Goal: Find specific page/section: Find specific page/section

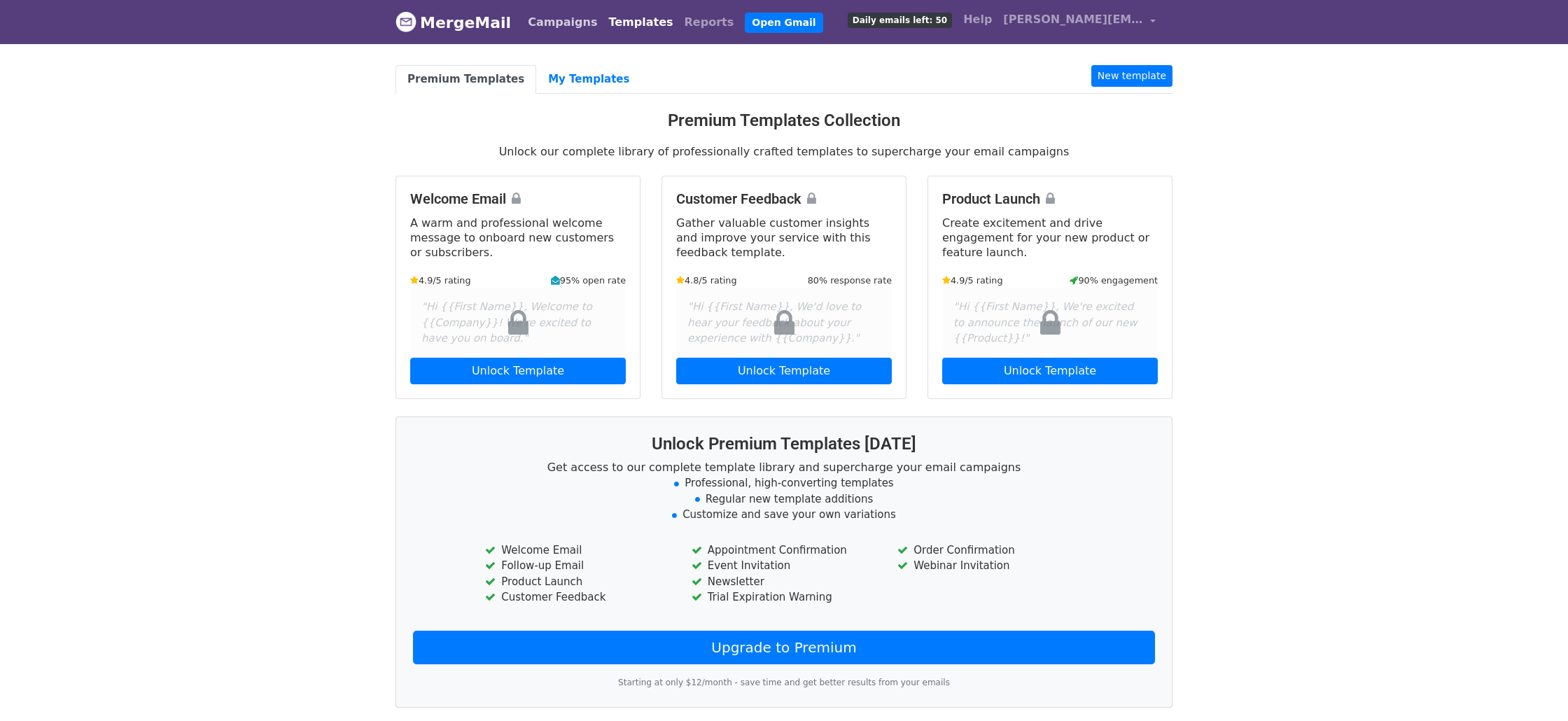
click at [539, 29] on link "Campaigns" at bounding box center [562, 22] width 81 height 28
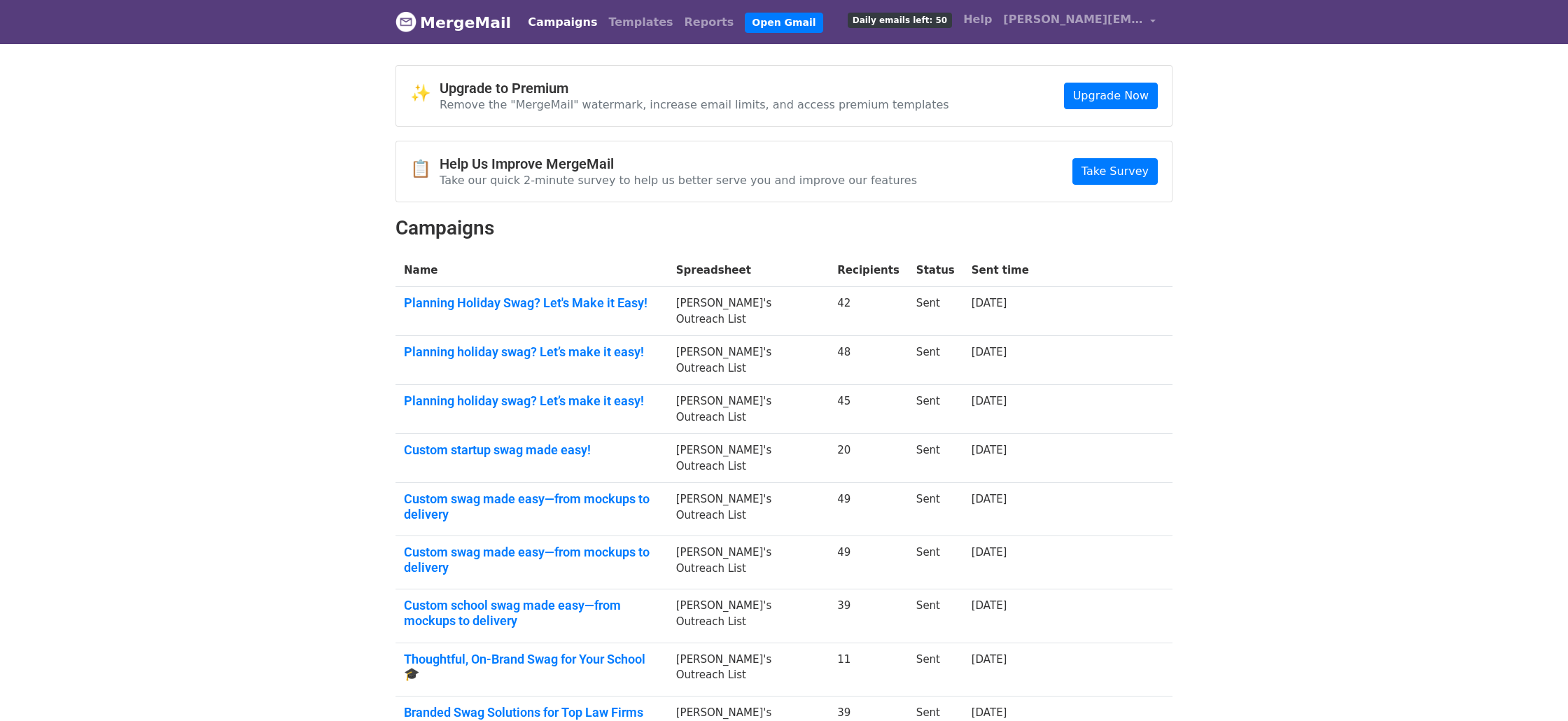
click at [453, 312] on td "Planning Holiday Swag? Let's Make it Easy!" at bounding box center [532, 312] width 273 height 49
click at [454, 310] on td "Planning Holiday Swag? Let's Make it Easy!" at bounding box center [532, 312] width 273 height 49
click at [458, 308] on link "Planning Holiday Swag? Let's Make it Easy!" at bounding box center [531, 303] width 256 height 15
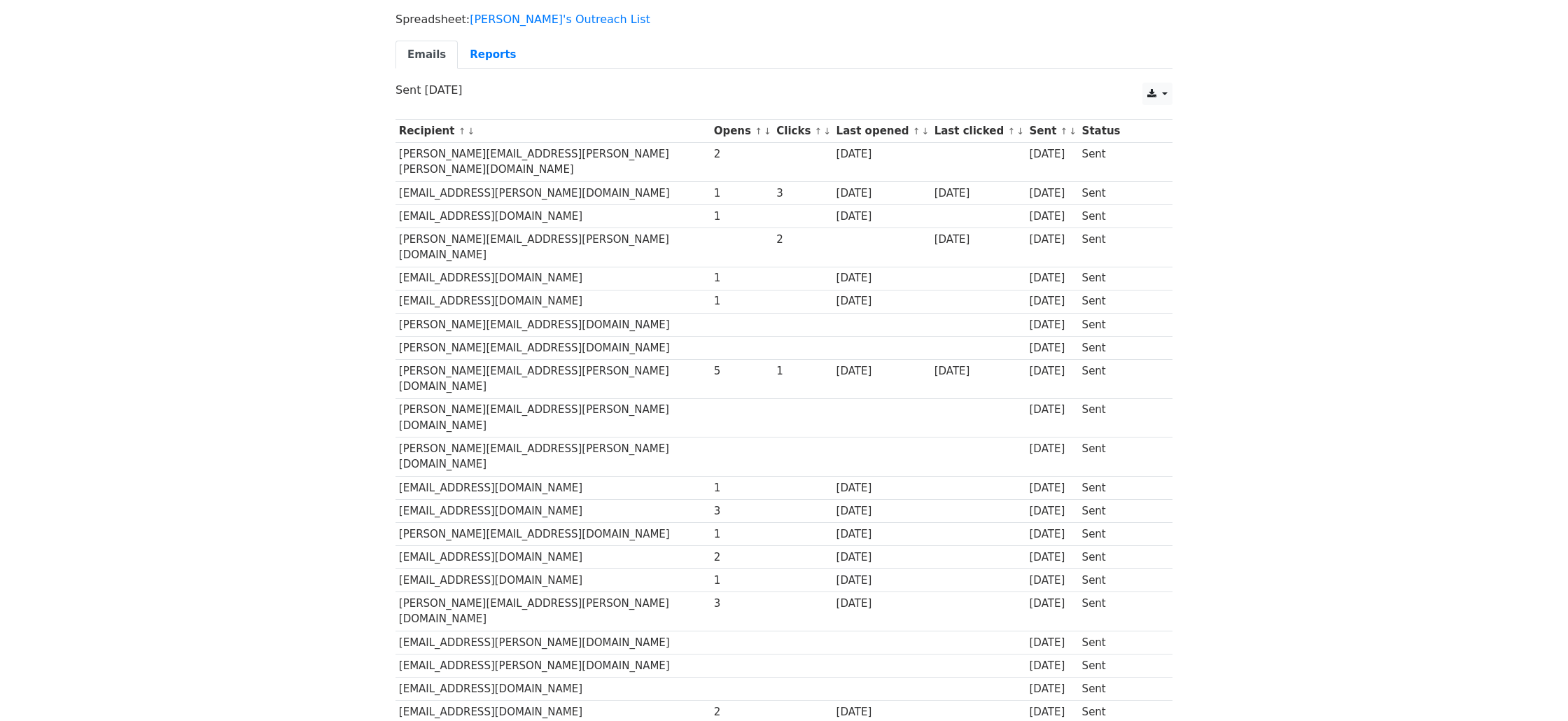
scroll to position [609, 0]
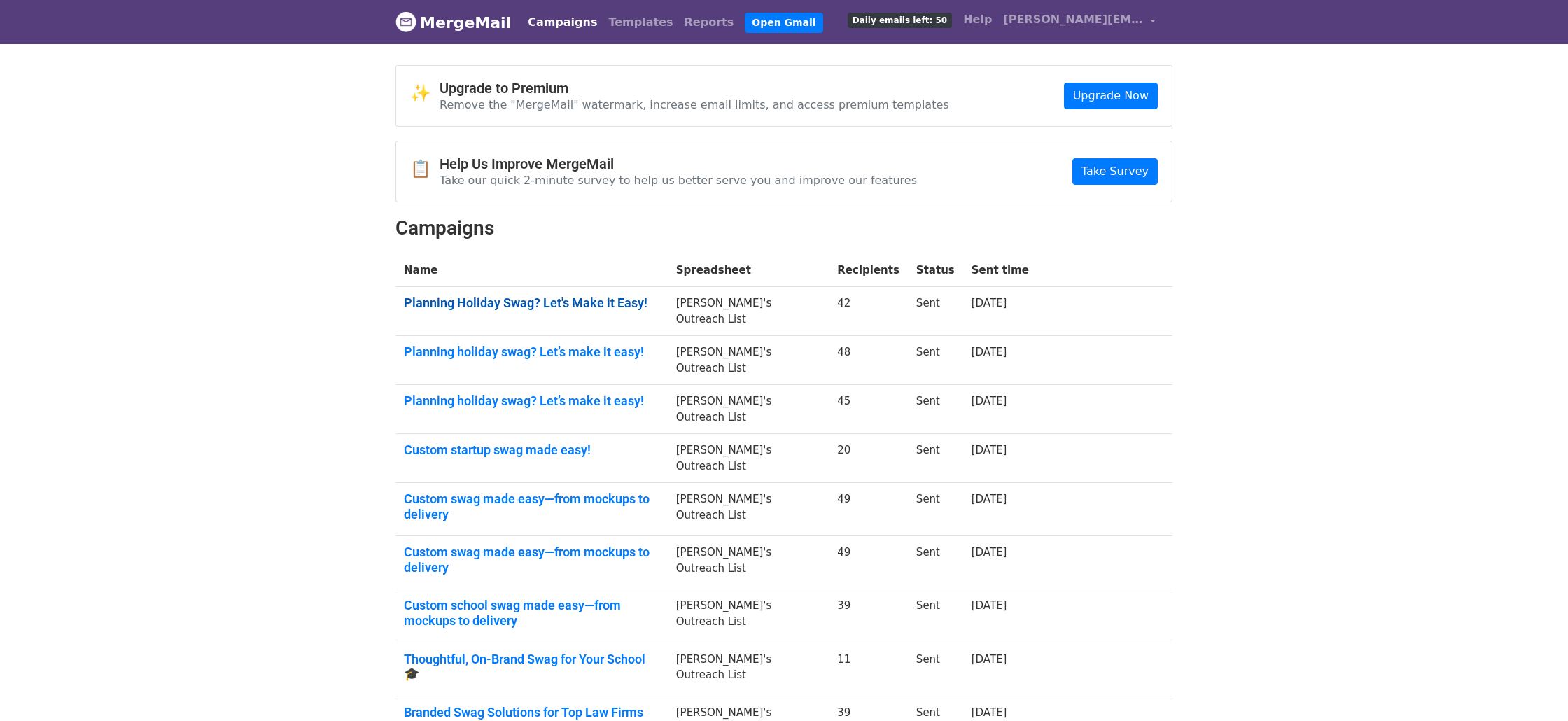
click at [519, 308] on link "Planning Holiday Swag? Let's Make it Easy!" at bounding box center [531, 303] width 256 height 15
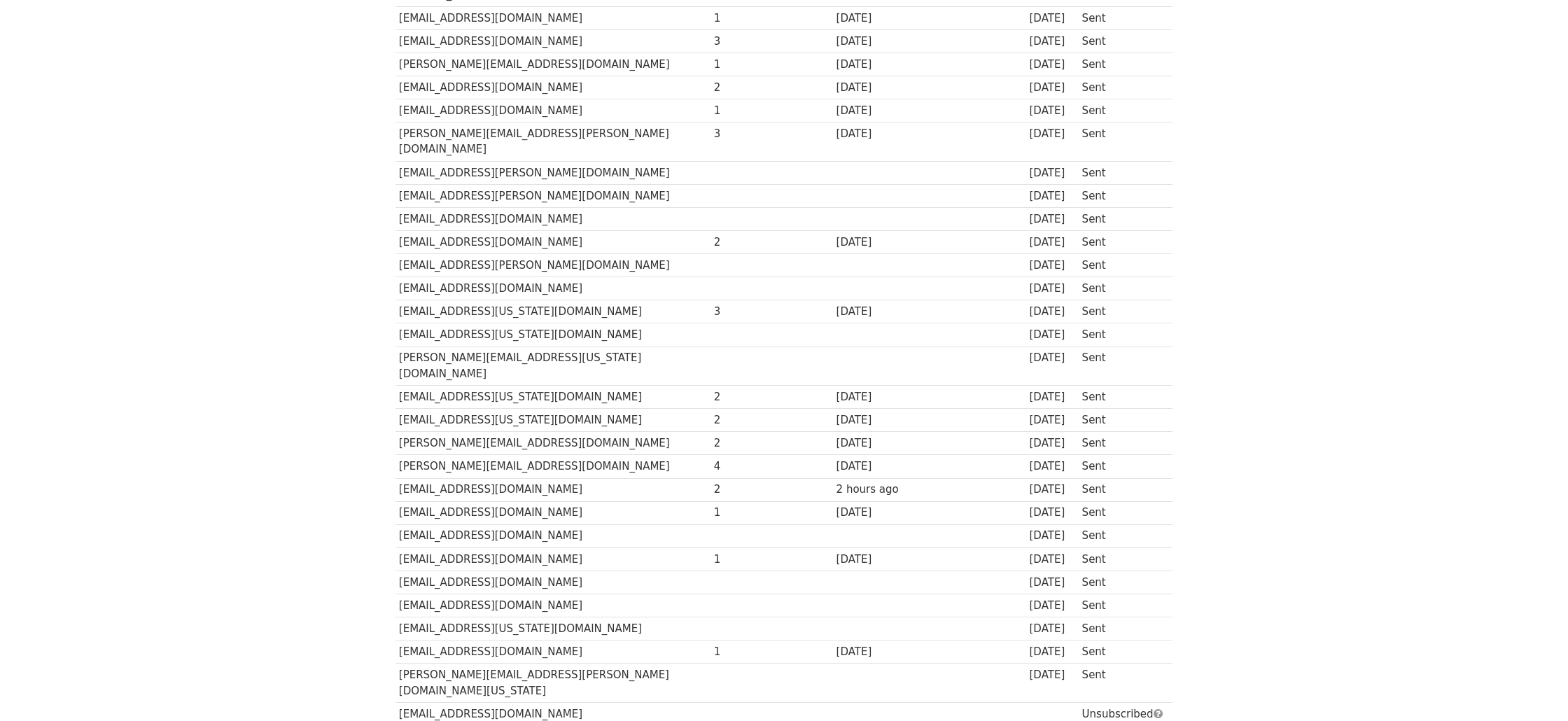
scroll to position [562, 0]
click at [496, 662] on td "olivia.wilson@vdacs.virginia.gov" at bounding box center [553, 681] width 315 height 39
click at [488, 699] on td "carmella.cadusale@mip.ca" at bounding box center [553, 710] width 315 height 23
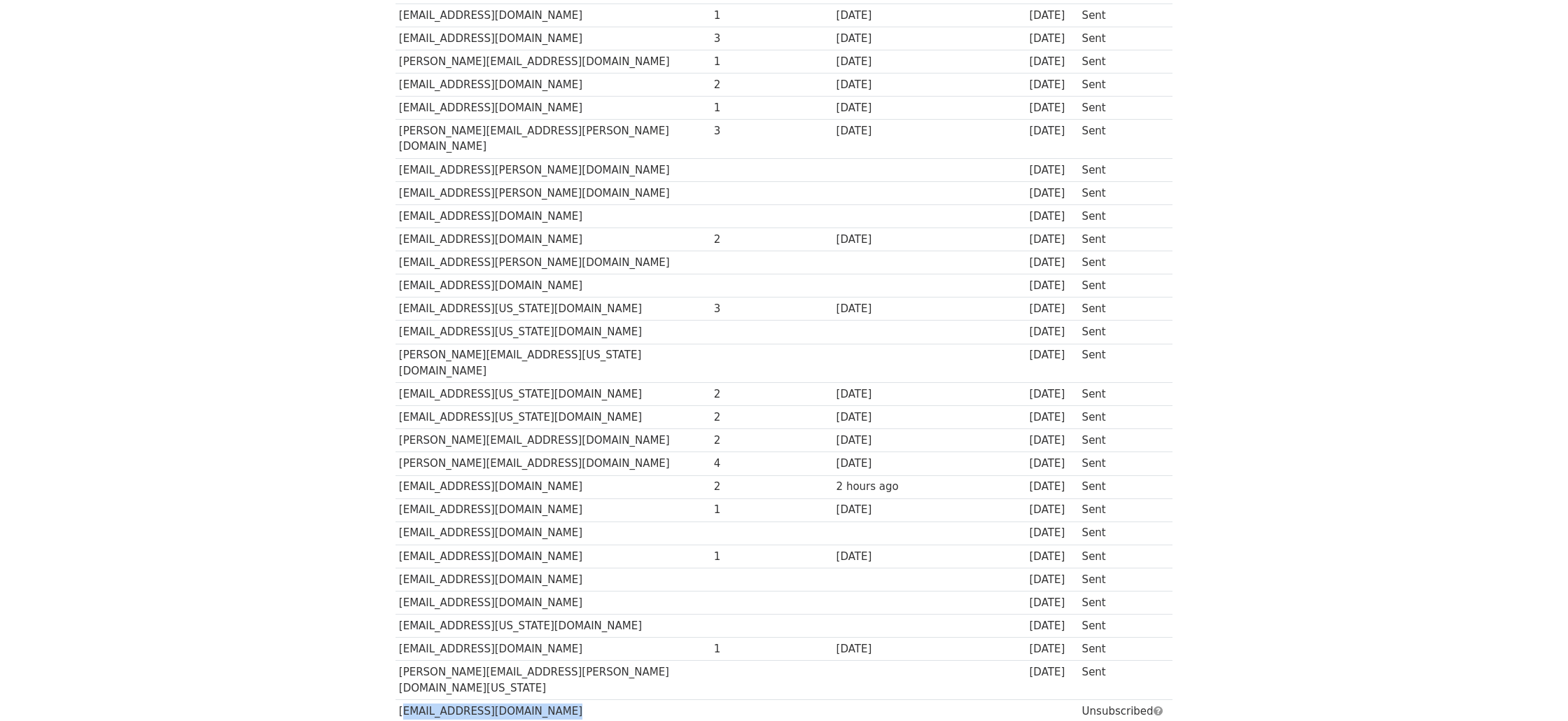
click at [488, 699] on td "carmella.cadusale@mip.ca" at bounding box center [553, 710] width 315 height 23
copy tr "carmella.cadusale@mip.ca"
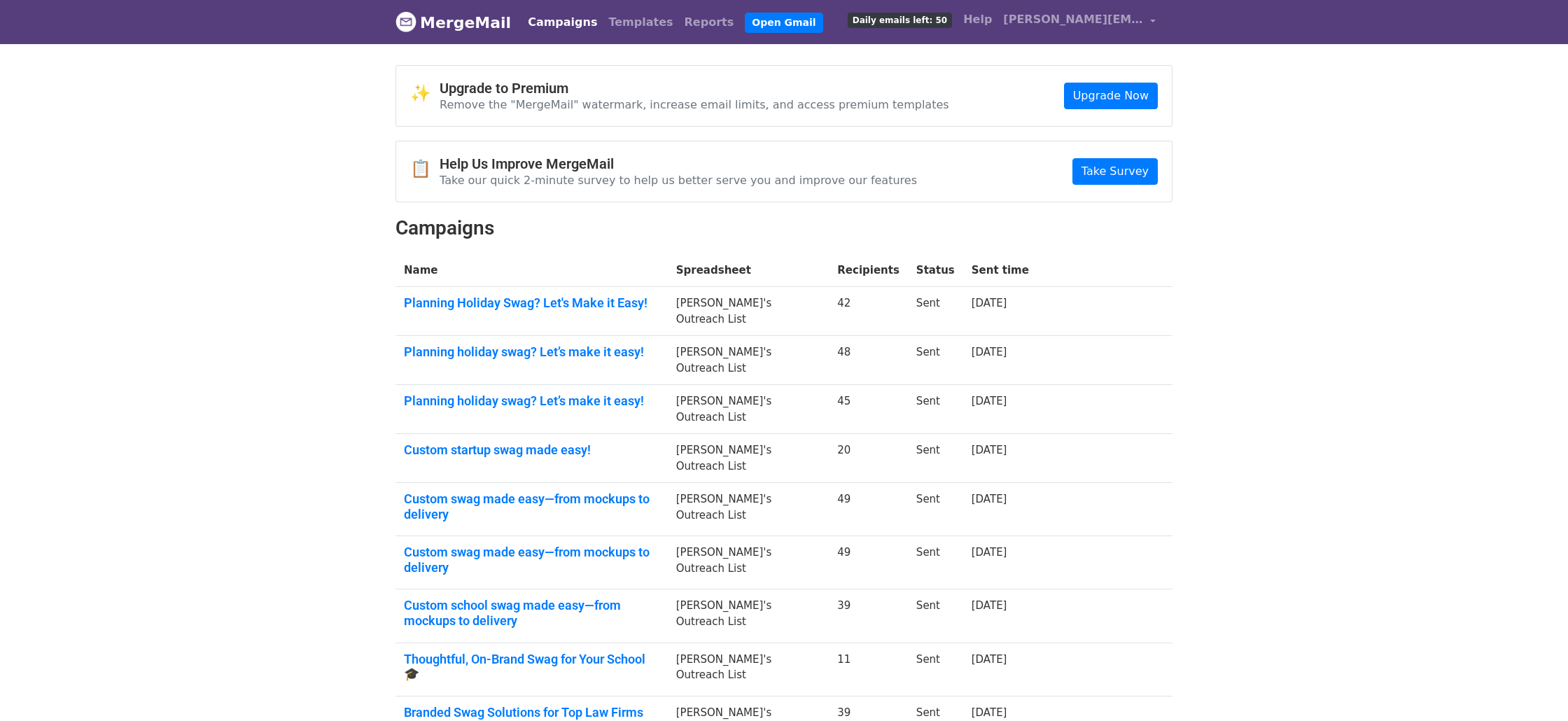
click at [467, 342] on td "Planning holiday swag? Let’s make it easy!" at bounding box center [532, 361] width 273 height 49
click at [469, 346] on link "Planning holiday swag? Let’s make it easy!" at bounding box center [531, 352] width 256 height 15
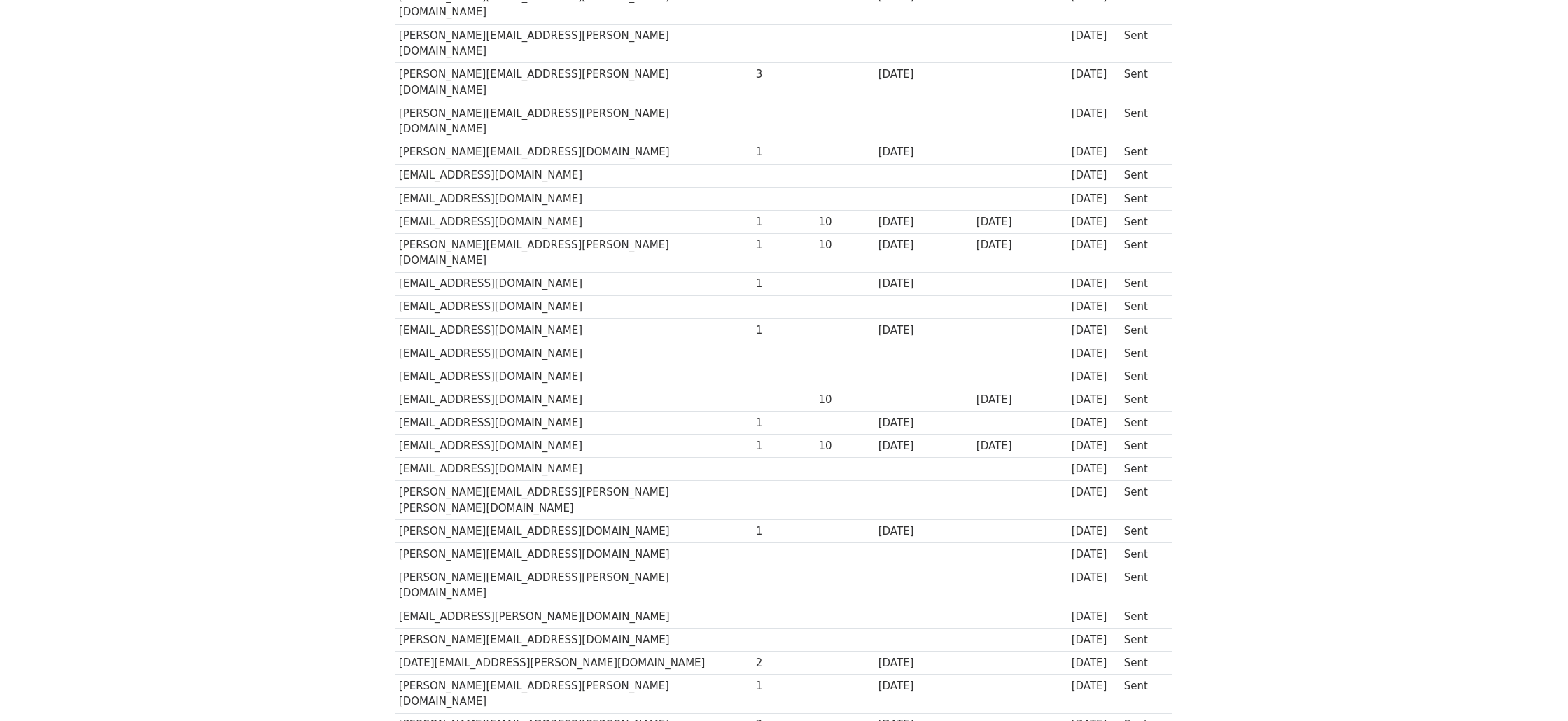
scroll to position [748, 0]
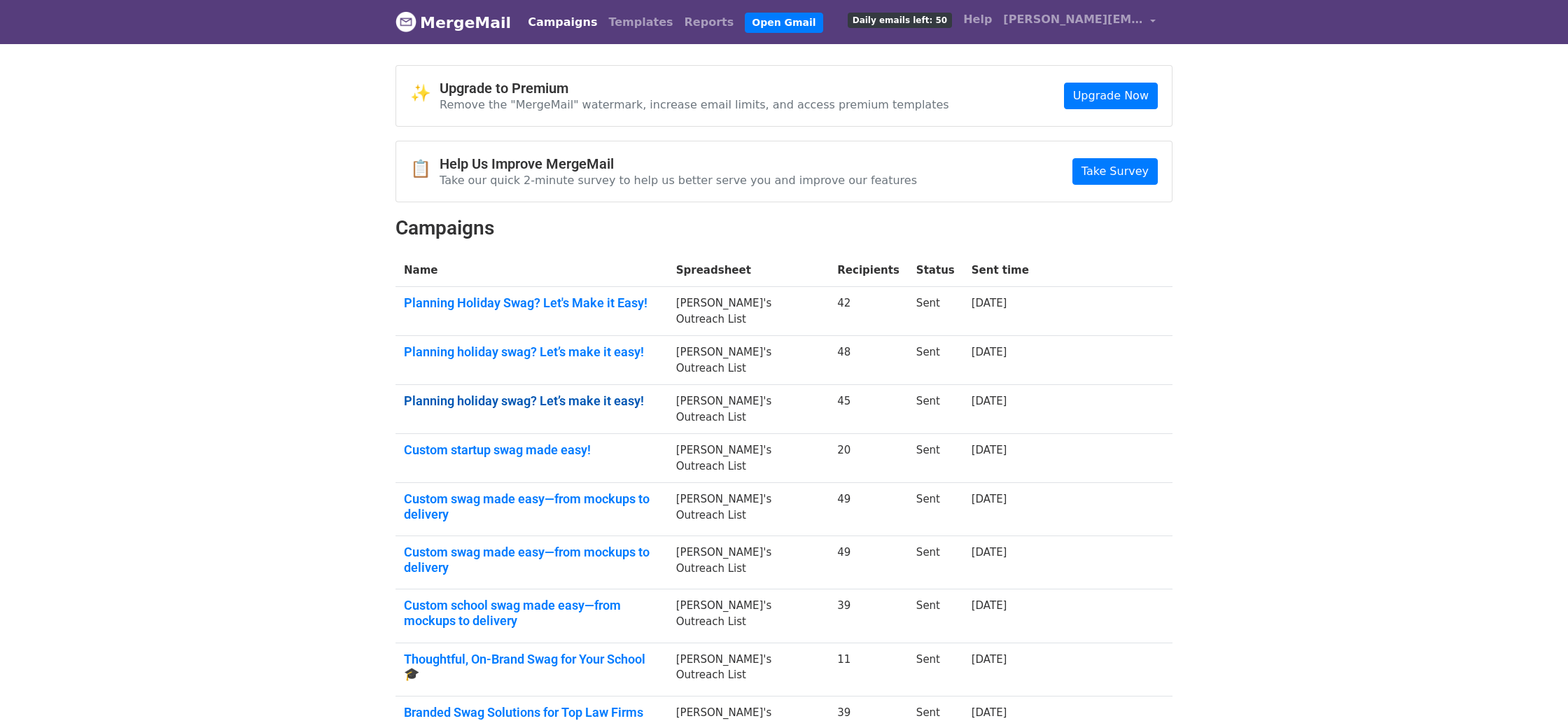
click at [440, 393] on link "Planning holiday swag? Let’s make it easy!" at bounding box center [531, 401] width 256 height 15
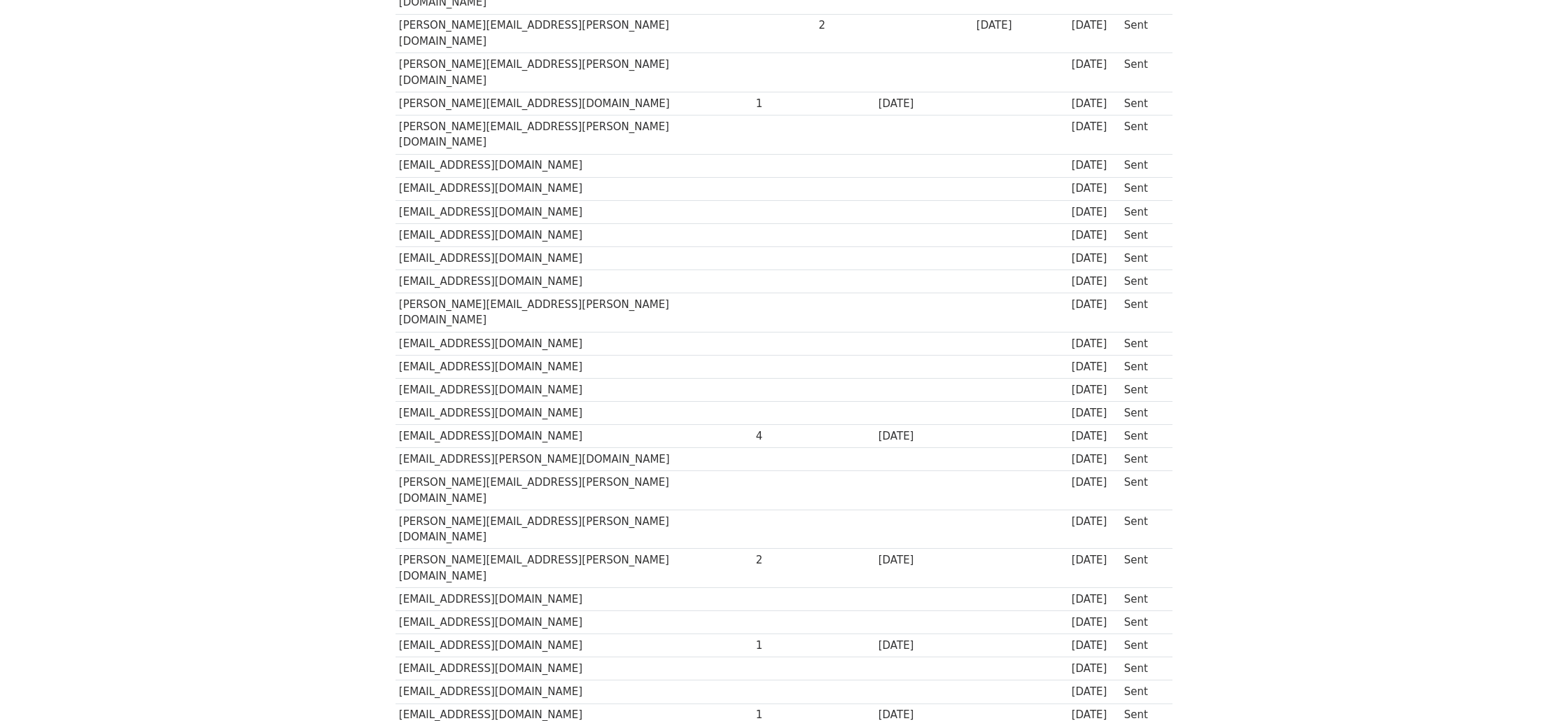
scroll to position [679, 0]
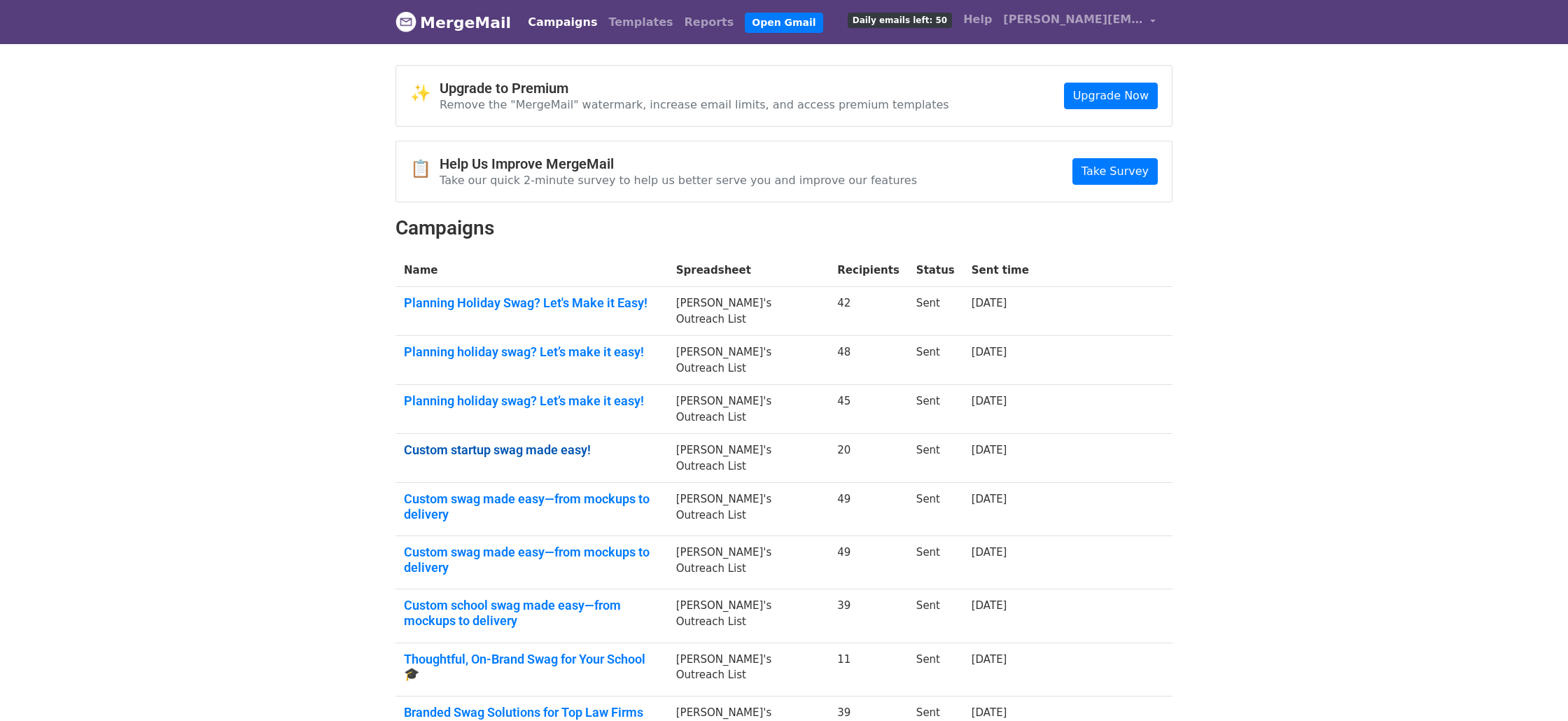
click at [562, 450] on link "Custom startup swag made easy!" at bounding box center [531, 450] width 256 height 15
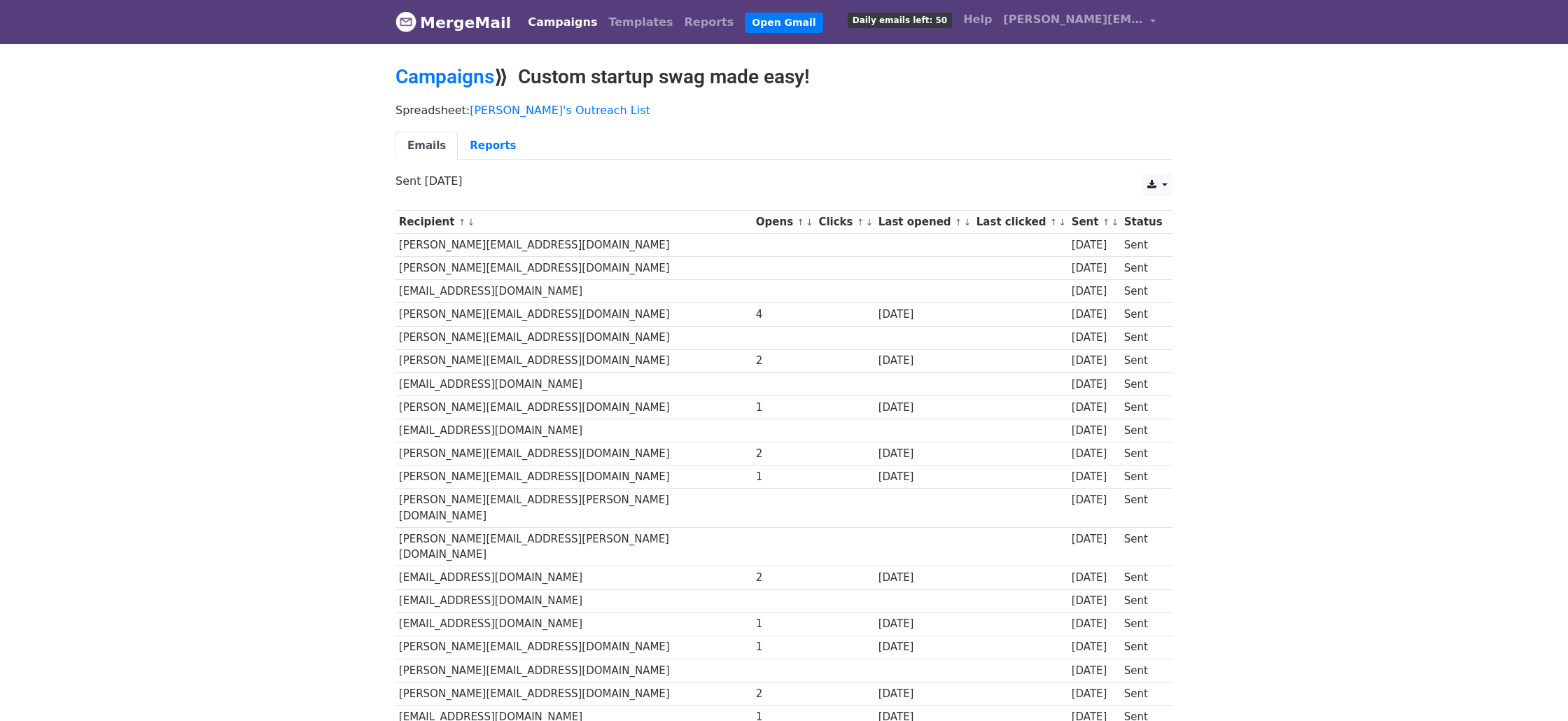
scroll to position [99, 0]
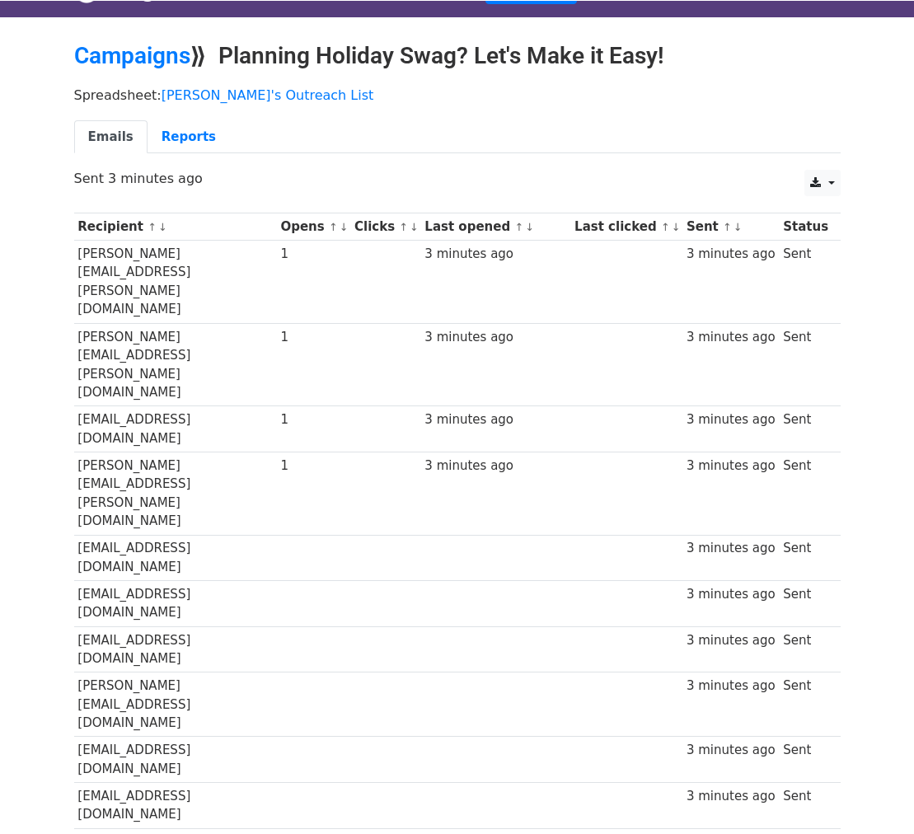
scroll to position [34, 0]
